Goal: Check status: Check status

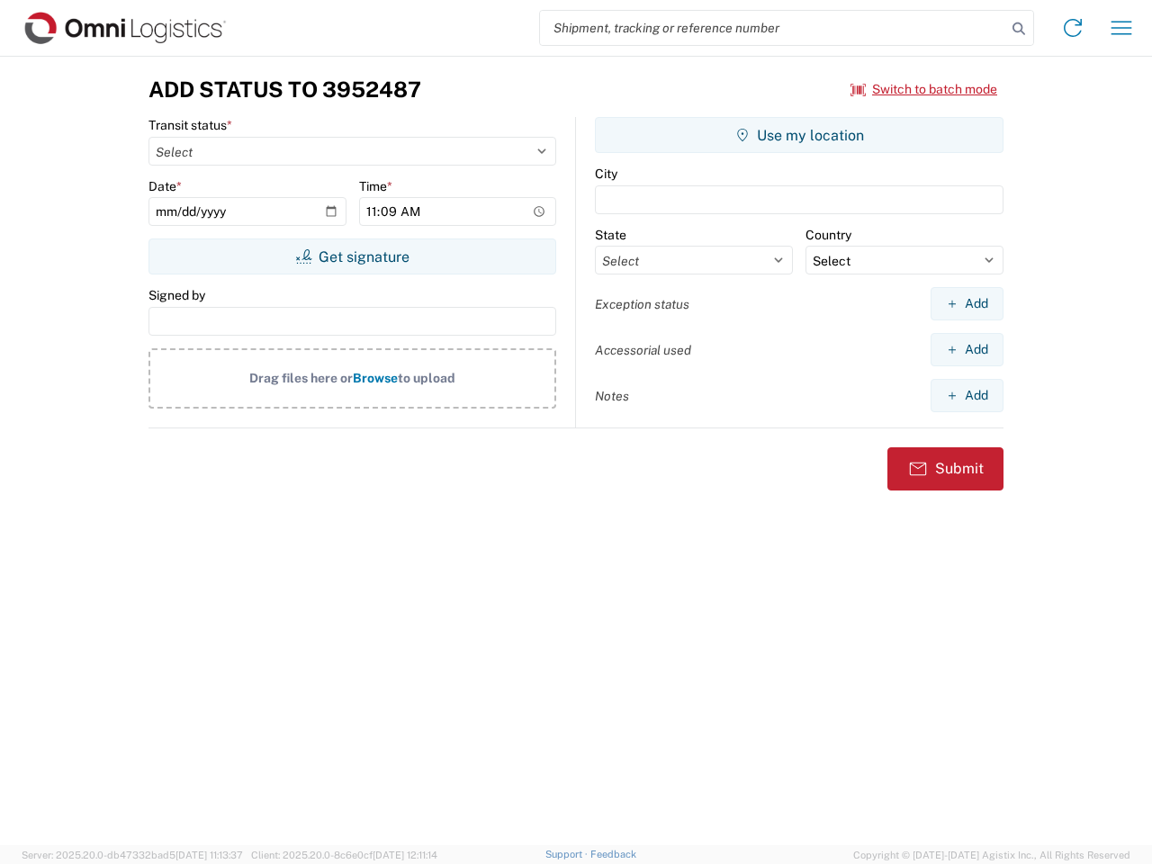
click at [773, 28] on input "search" at bounding box center [773, 28] width 466 height 34
click at [1019, 29] on icon at bounding box center [1018, 28] width 25 height 25
click at [1073, 28] on icon at bounding box center [1073, 28] width 29 height 29
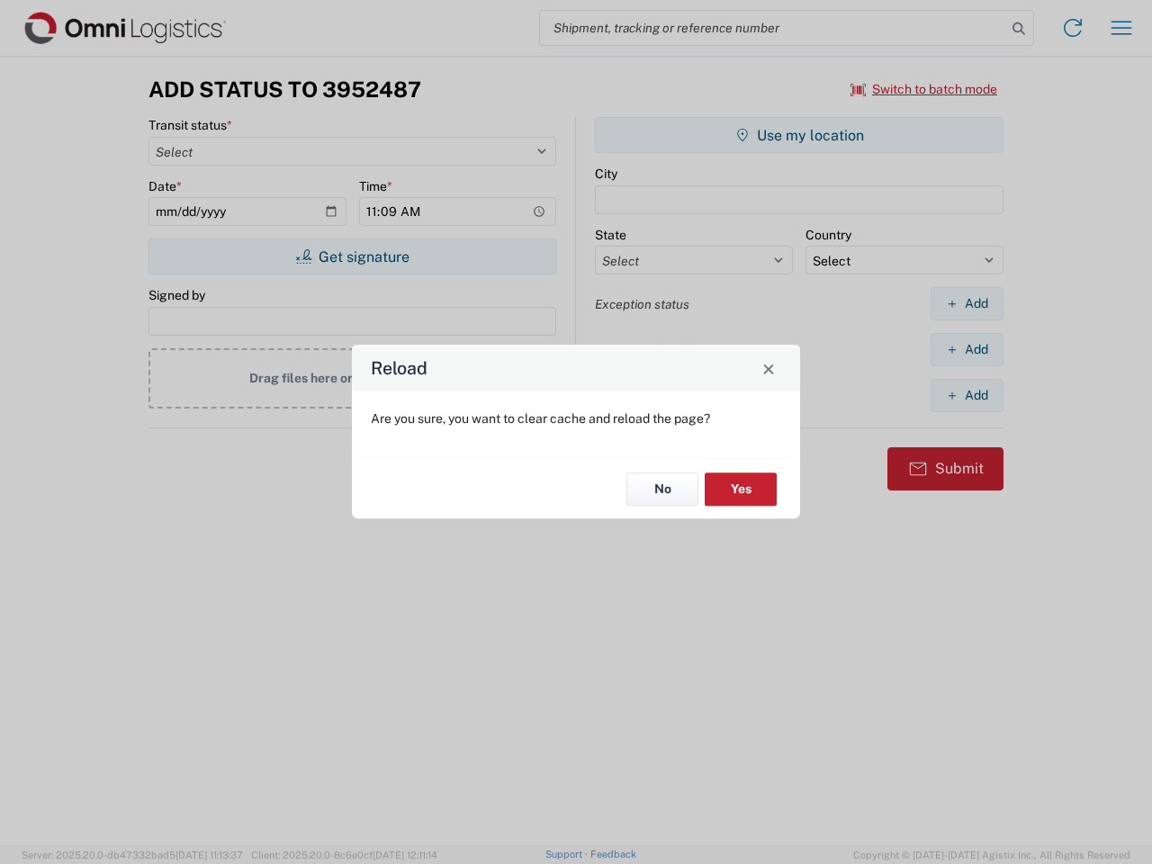
click at [1122, 28] on div "Reload Are you sure, you want to clear cache and reload the page? No Yes" at bounding box center [576, 432] width 1152 height 864
click at [924, 89] on div "Reload Are you sure, you want to clear cache and reload the page? No Yes" at bounding box center [576, 432] width 1152 height 864
click at [352, 257] on div "Reload Are you sure, you want to clear cache and reload the page? No Yes" at bounding box center [576, 432] width 1152 height 864
click at [799, 135] on div "Reload Are you sure, you want to clear cache and reload the page? No Yes" at bounding box center [576, 432] width 1152 height 864
click at [967, 303] on div "Reload Are you sure, you want to clear cache and reload the page? No Yes" at bounding box center [576, 432] width 1152 height 864
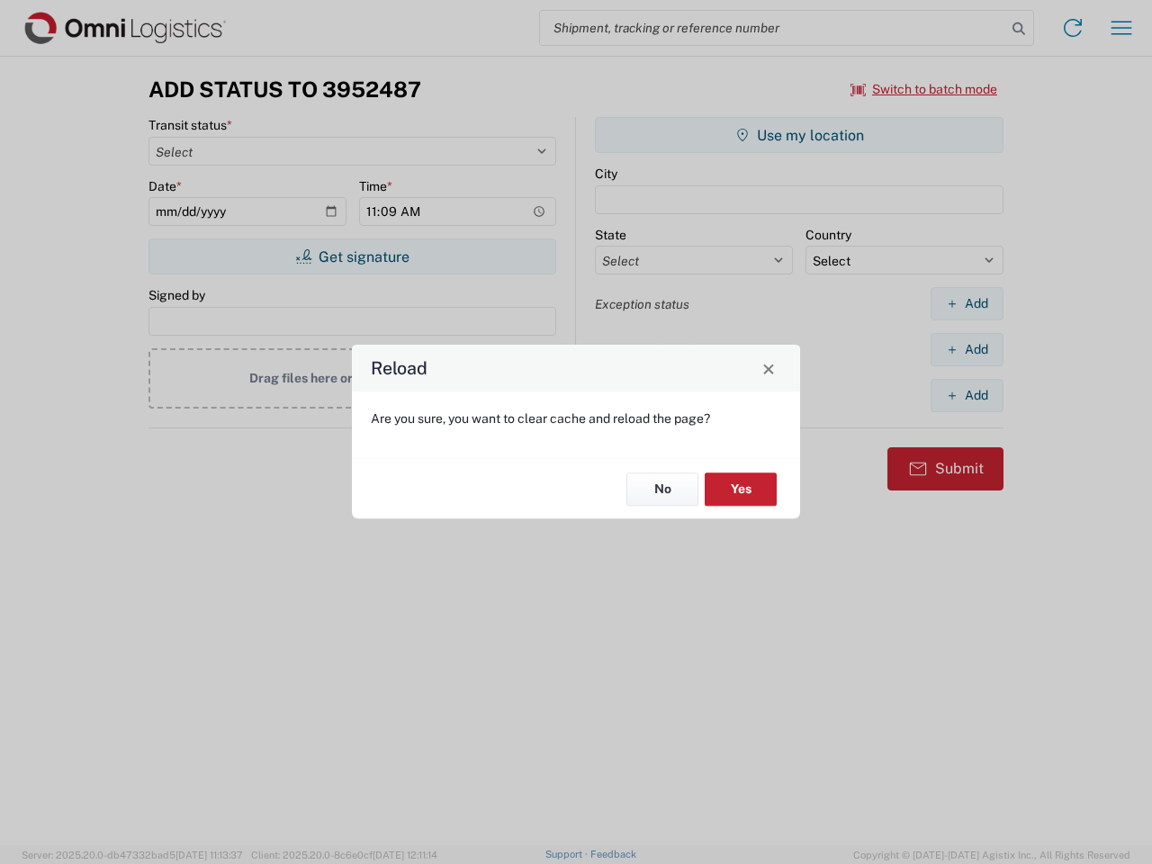
click at [967, 349] on div "Reload Are you sure, you want to clear cache and reload the page? No Yes" at bounding box center [576, 432] width 1152 height 864
click at [967, 395] on div "Reload Are you sure, you want to clear cache and reload the page? No Yes" at bounding box center [576, 432] width 1152 height 864
